Goal: Find specific page/section: Find specific page/section

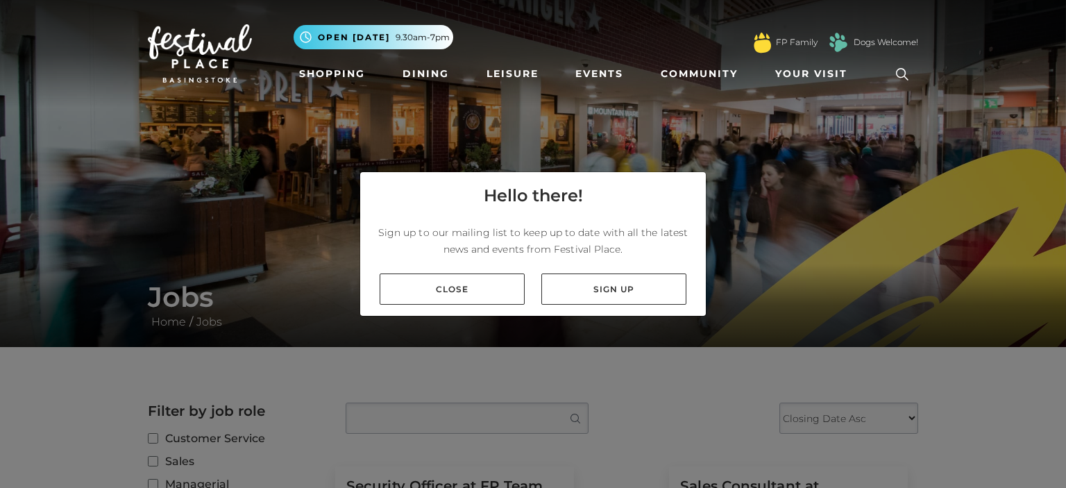
click at [1063, 105] on nav "Toggle navigation .st5{fill:none;stroke:#FFFFFF;stroke-width:2.29;stroke-miterl…" at bounding box center [533, 53] width 1066 height 107
click at [494, 293] on link "Close" at bounding box center [452, 288] width 145 height 31
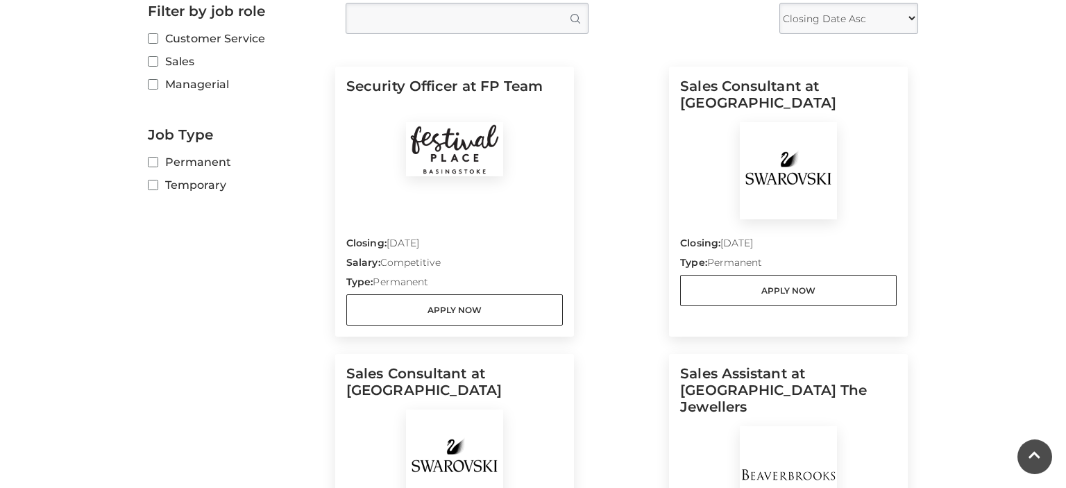
scroll to position [412, 0]
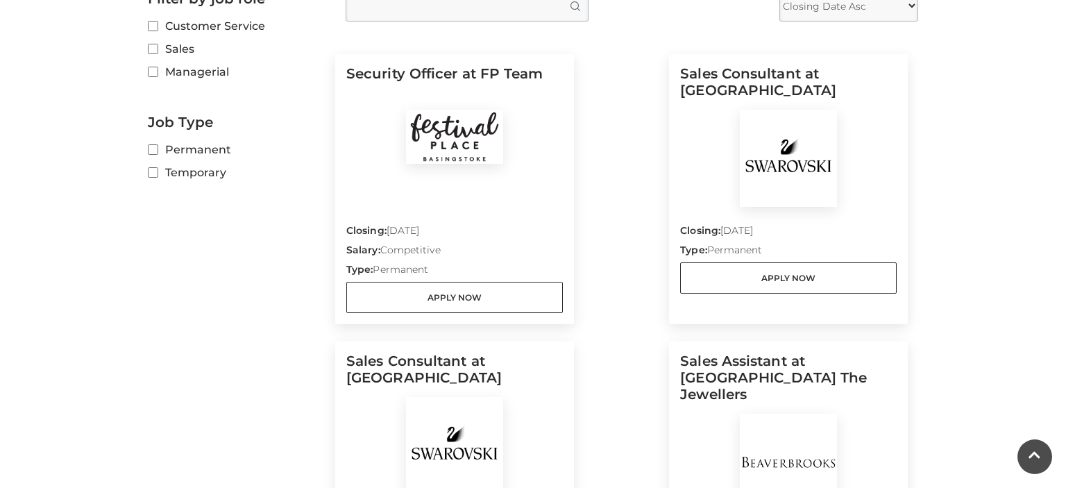
click at [819, 72] on h5 "Sales Consultant at [GEOGRAPHIC_DATA]" at bounding box center [788, 87] width 216 height 44
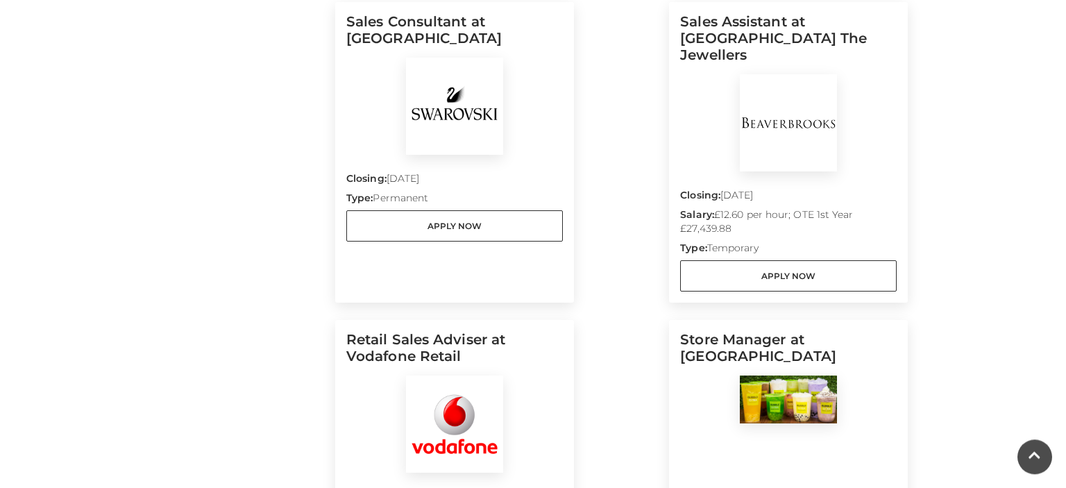
scroll to position [761, 0]
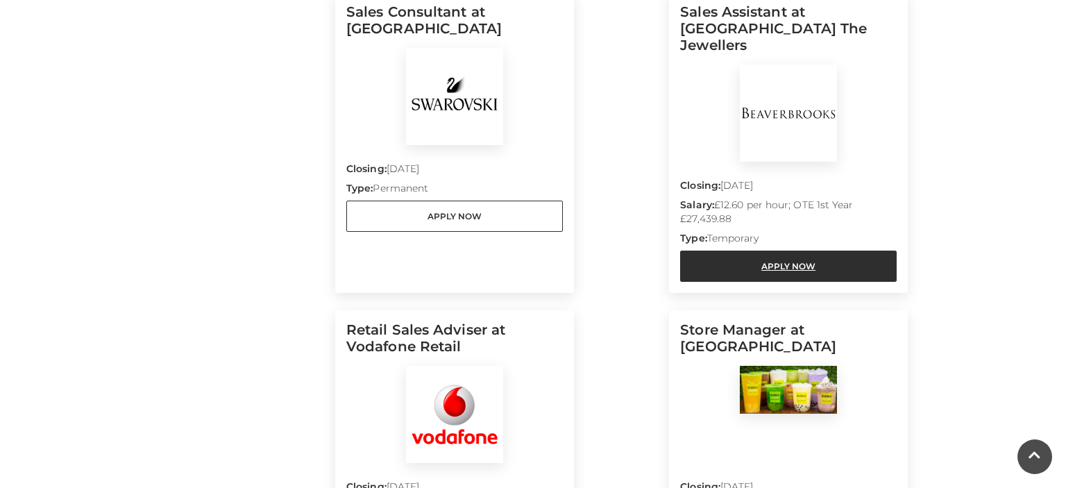
click at [826, 250] on link "Apply Now" at bounding box center [788, 265] width 216 height 31
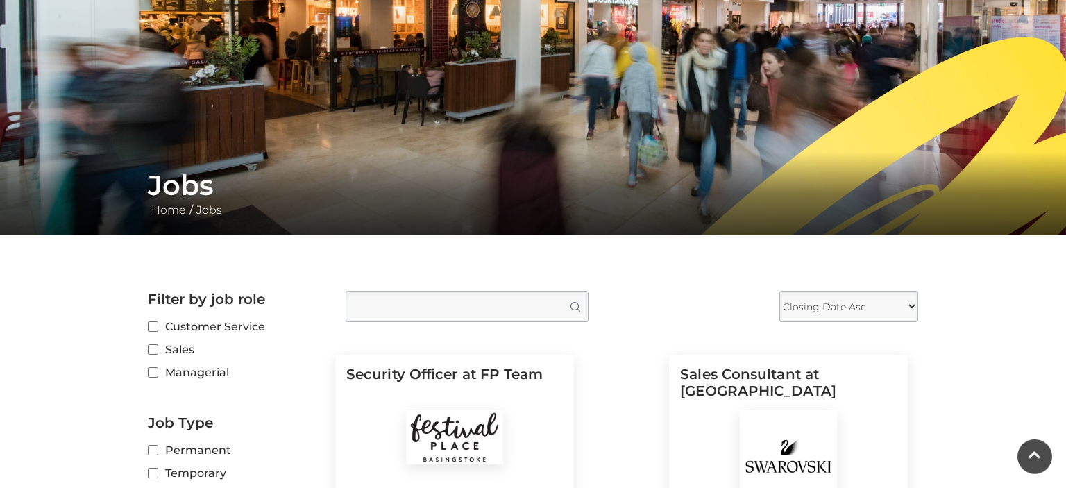
scroll to position [110, 0]
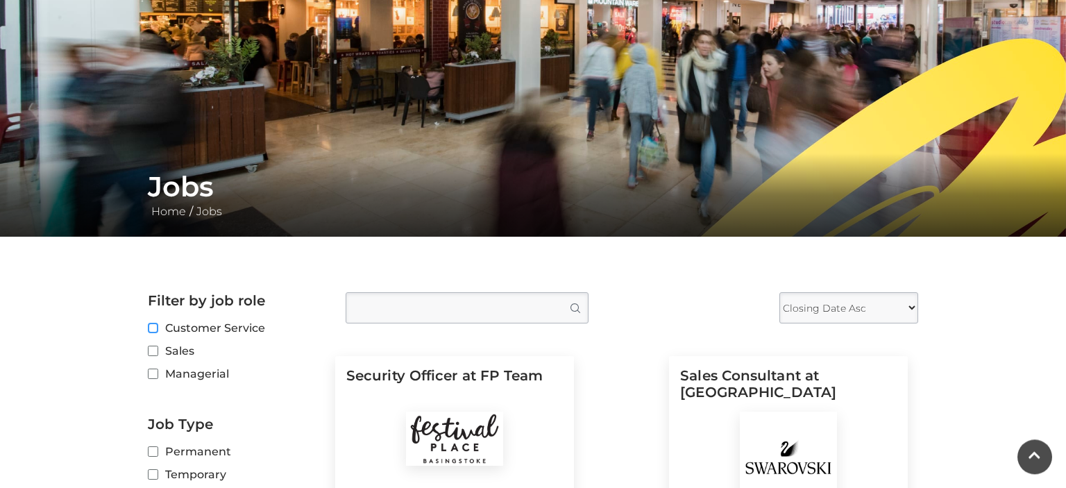
click at [155, 333] on input "Customer Service" at bounding box center [152, 328] width 9 height 9
checkbox input "true"
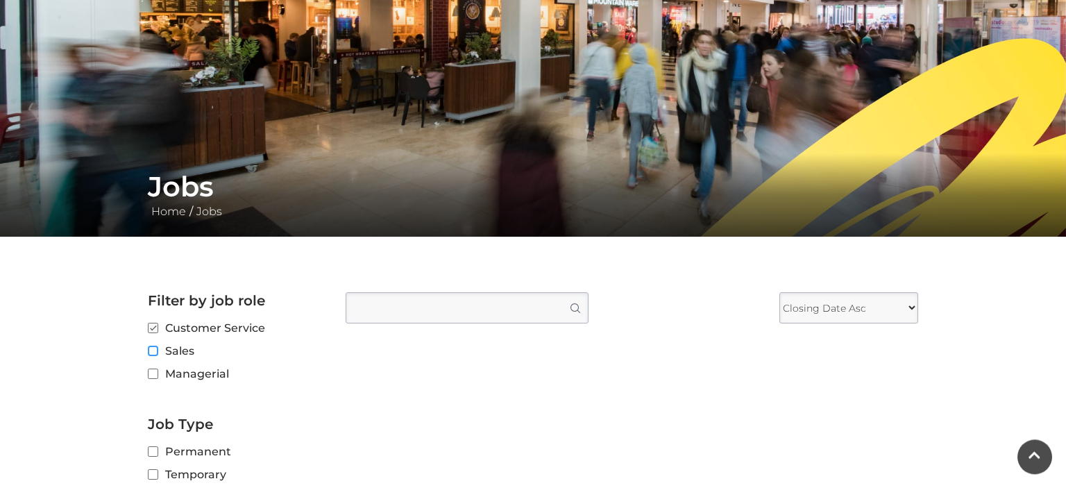
click at [155, 349] on input "Sales" at bounding box center [152, 351] width 9 height 9
checkbox input "true"
checkbox input "false"
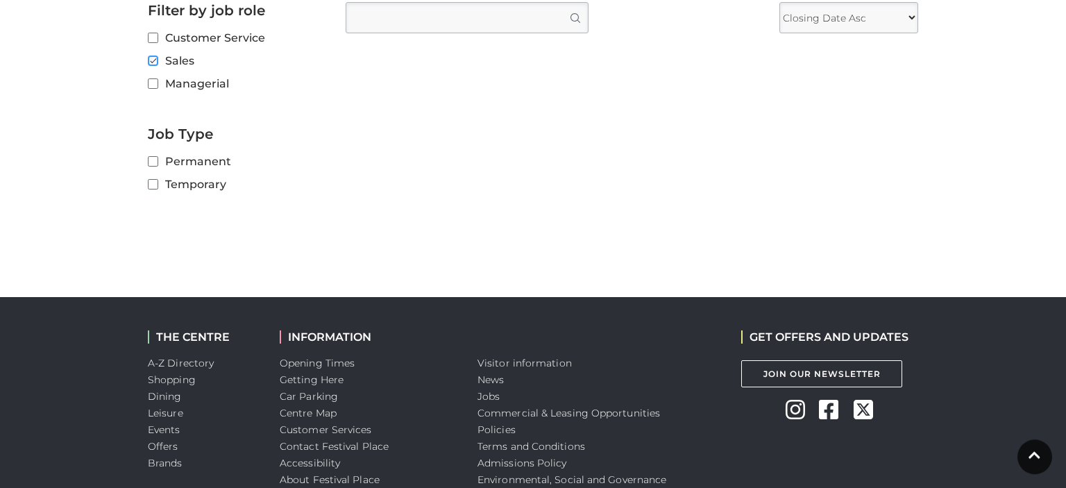
scroll to position [0, 0]
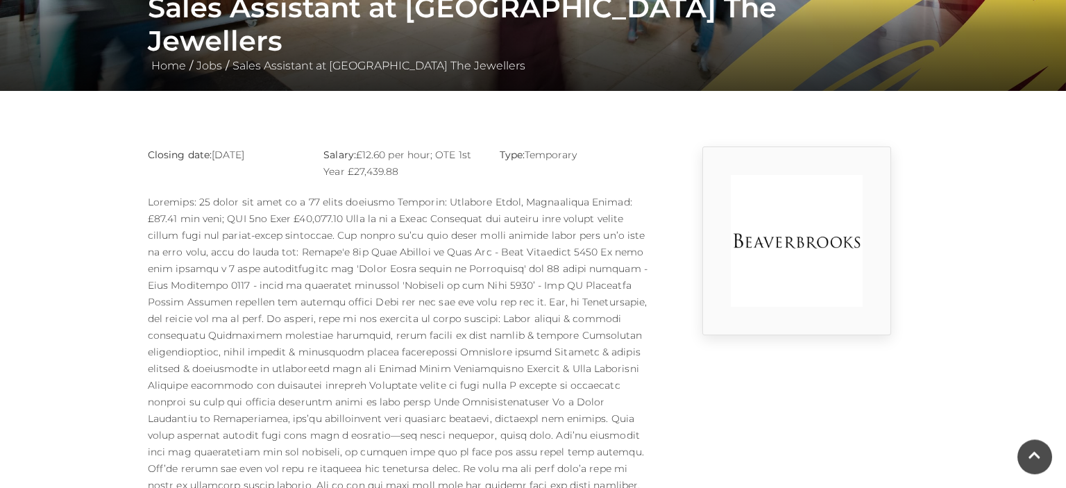
scroll to position [264, 0]
